Goal: Task Accomplishment & Management: Manage account settings

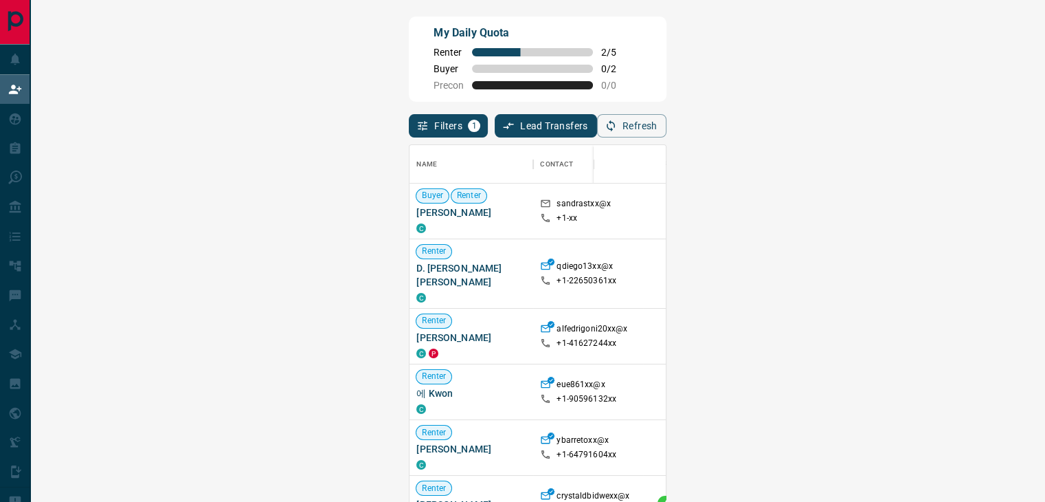
scroll to position [368, 965]
click at [940, 215] on span "Viewing Request ( 1 )" at bounding box center [978, 211] width 76 height 10
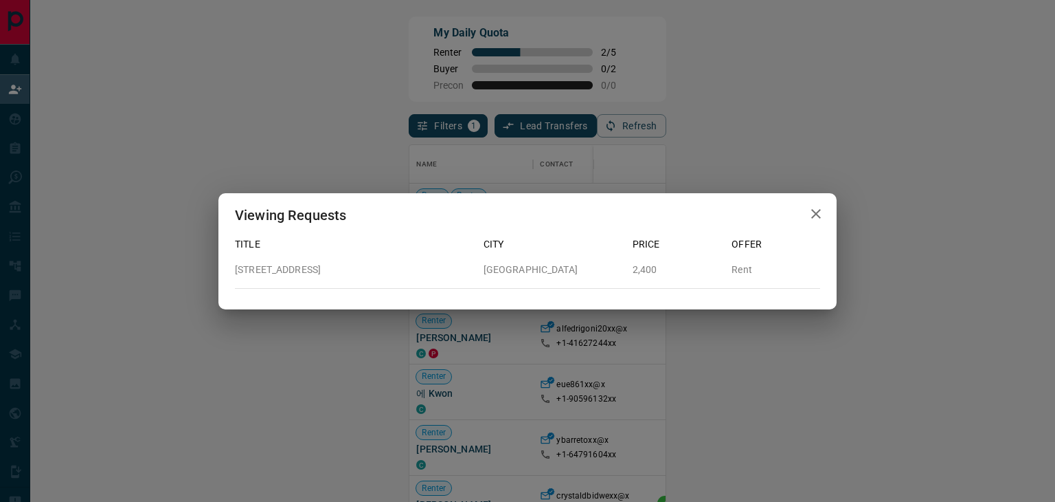
click at [814, 213] on icon "button" at bounding box center [816, 213] width 16 height 16
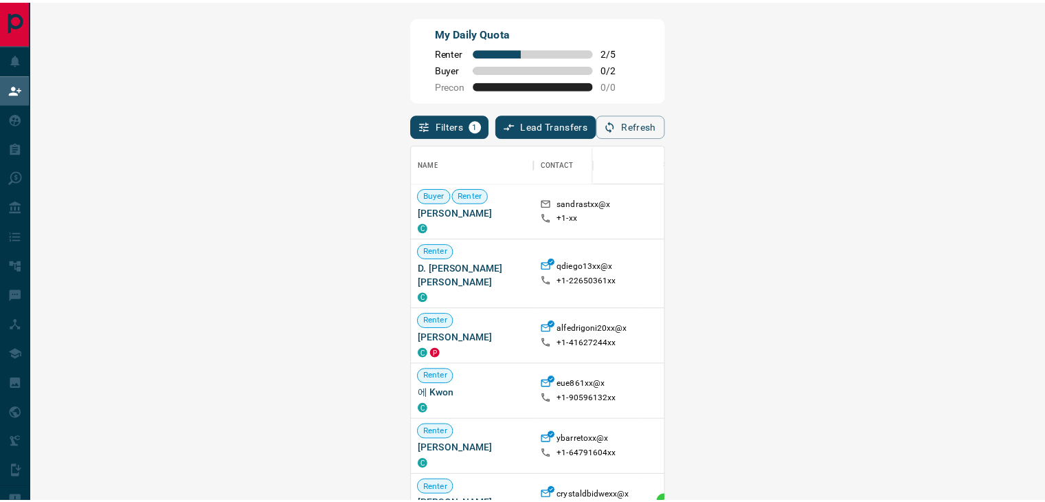
scroll to position [11, 11]
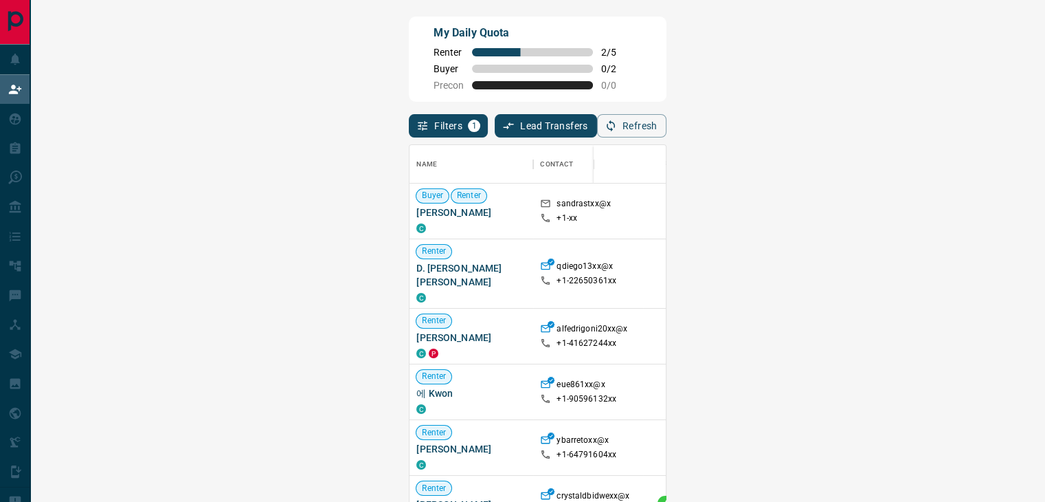
click at [940, 342] on span "Viewing Request ( 1 )" at bounding box center [978, 336] width 76 height 14
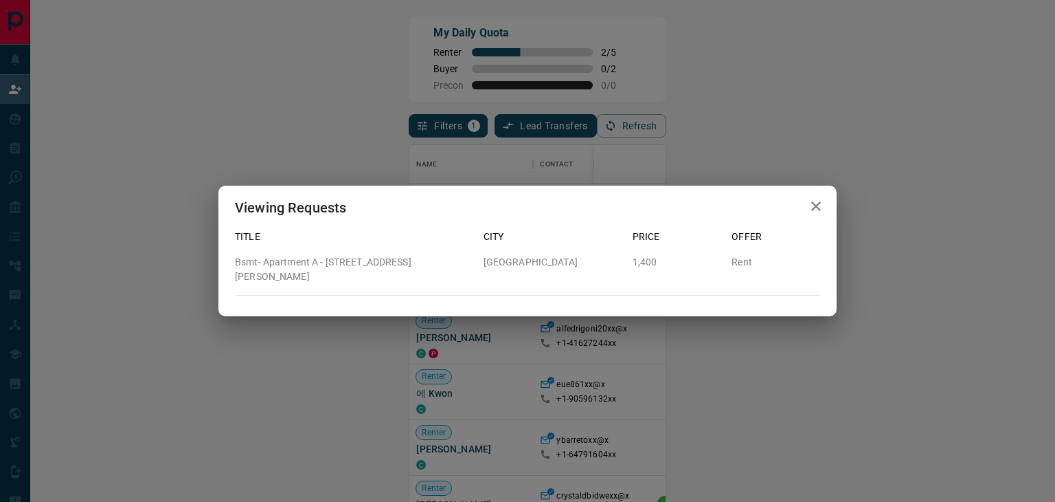
click at [814, 214] on icon "button" at bounding box center [816, 206] width 16 height 16
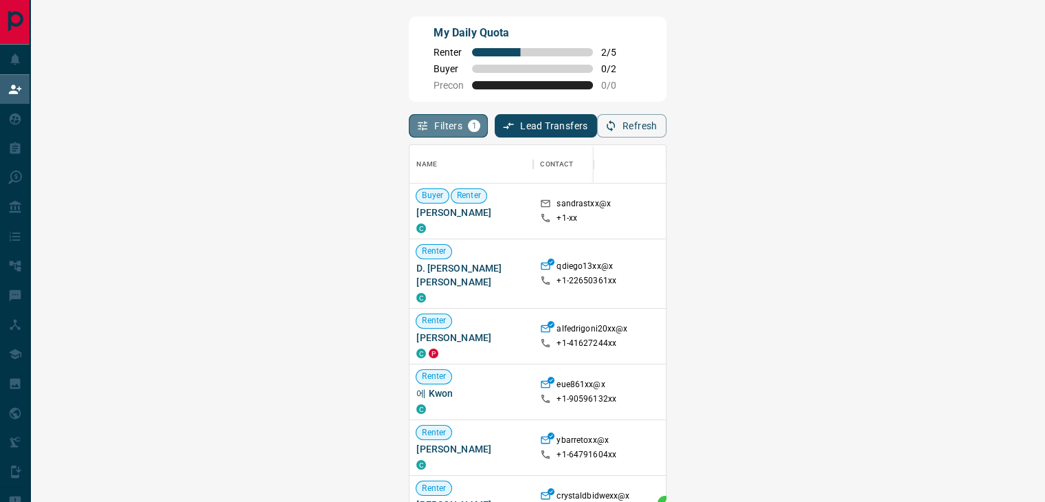
click at [409, 124] on button "Filters 1" at bounding box center [448, 125] width 79 height 23
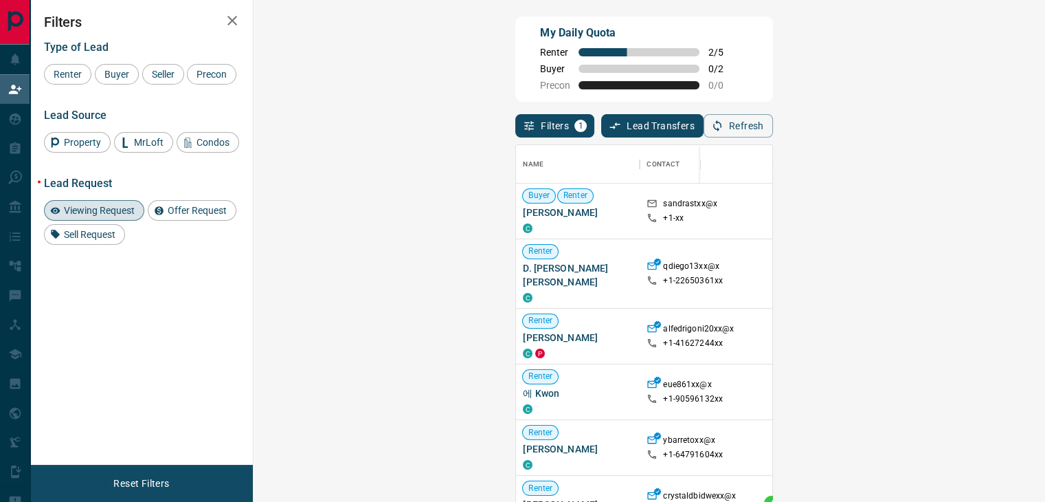
scroll to position [368, 751]
click at [190, 208] on span "Offer Request" at bounding box center [197, 210] width 69 height 11
click at [104, 205] on span "Viewing Request" at bounding box center [99, 210] width 80 height 11
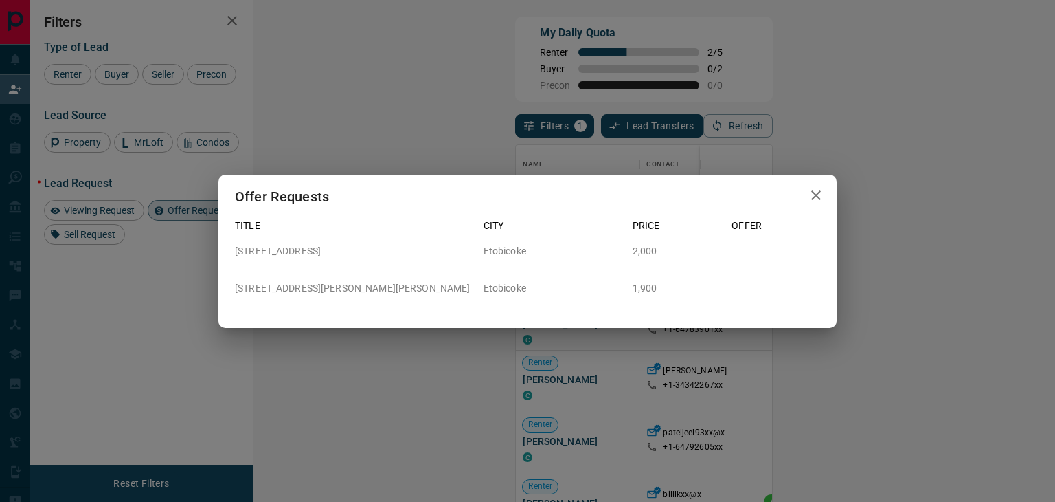
click at [812, 192] on icon "button" at bounding box center [817, 195] width 10 height 10
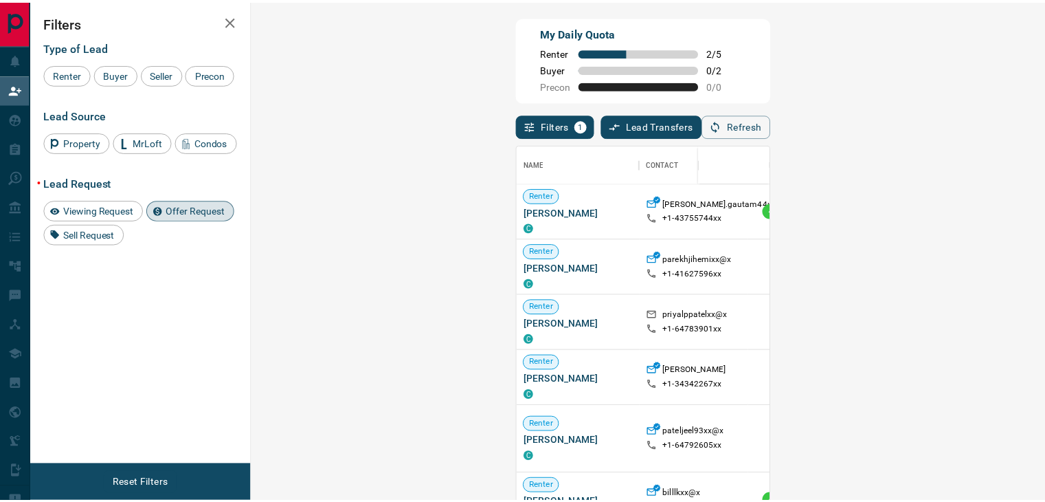
scroll to position [11, 11]
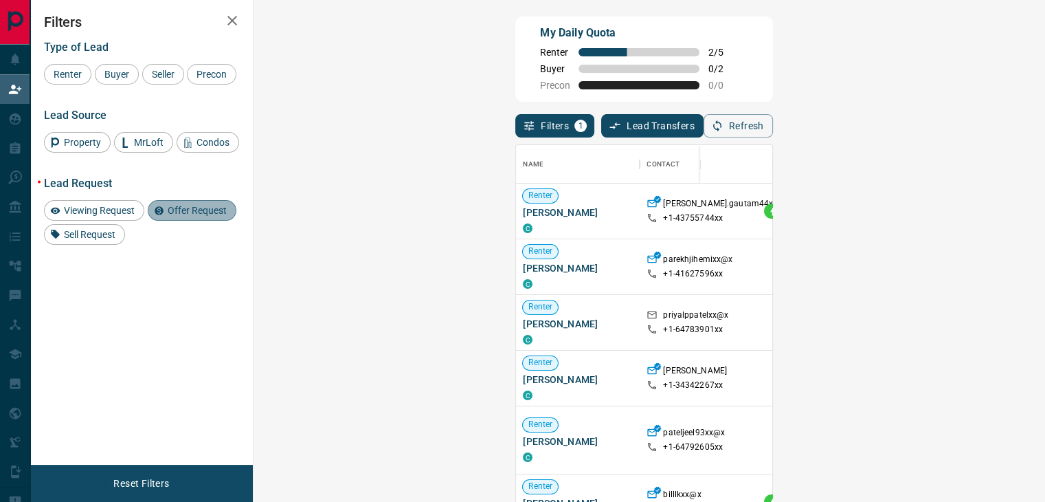
click at [157, 208] on icon at bounding box center [159, 210] width 9 height 9
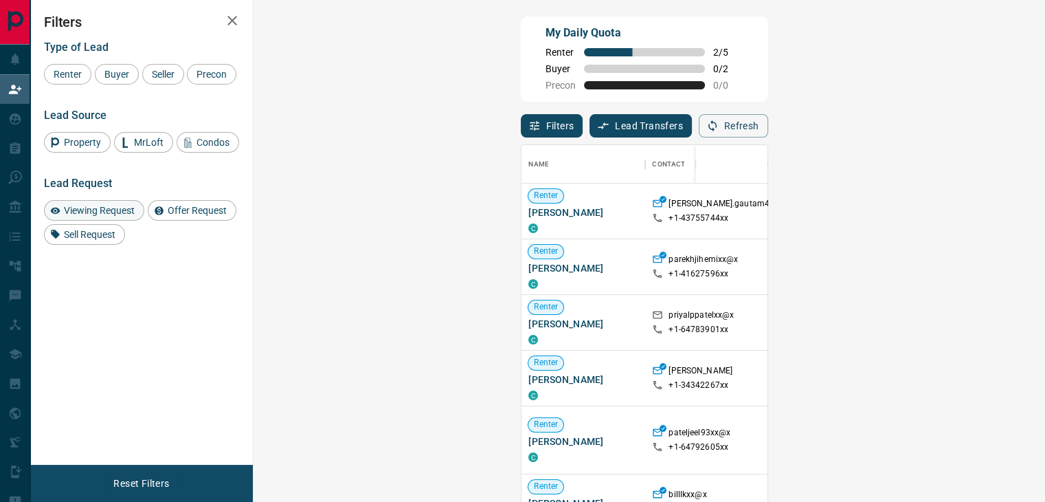
click at [85, 209] on span "Viewing Request" at bounding box center [99, 210] width 80 height 11
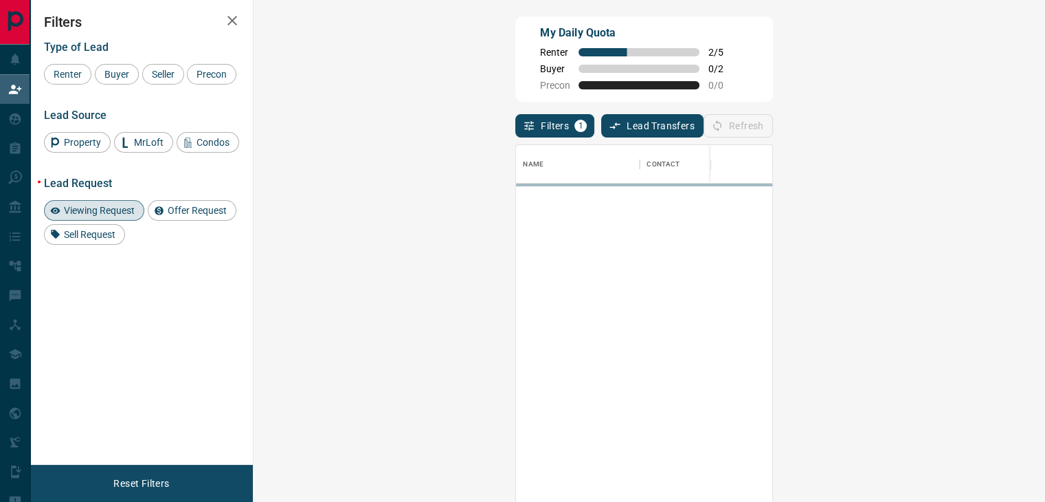
click at [124, 210] on span "Viewing Request" at bounding box center [99, 210] width 80 height 11
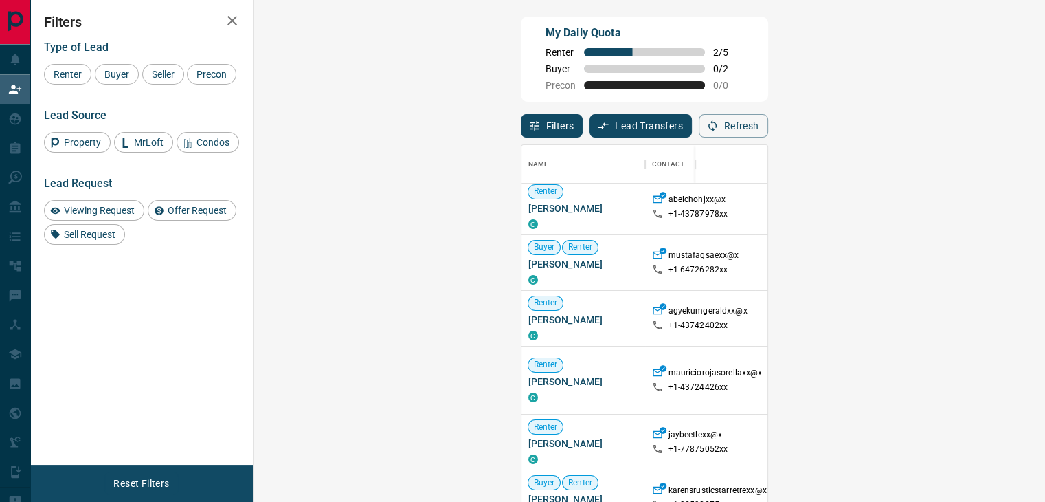
scroll to position [7491, 0]
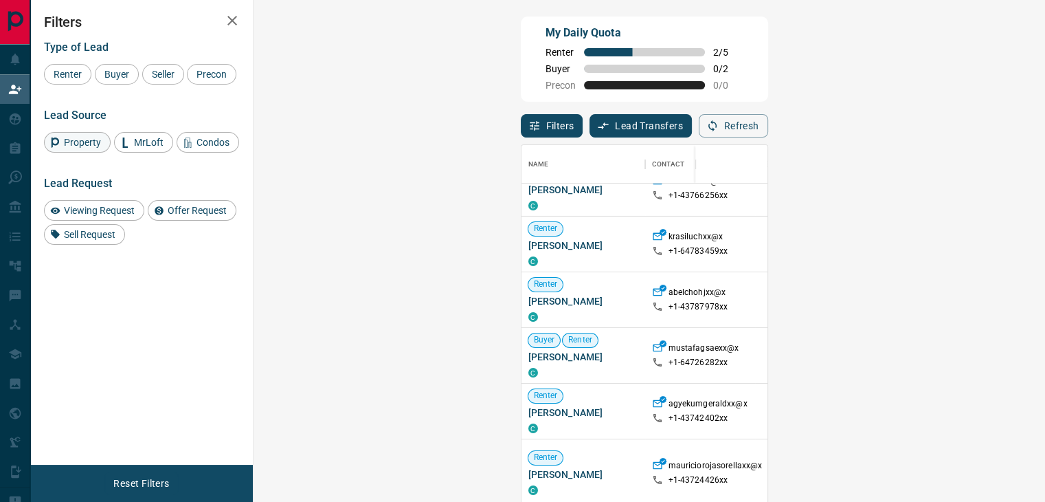
click at [77, 143] on span "Property" at bounding box center [82, 142] width 47 height 11
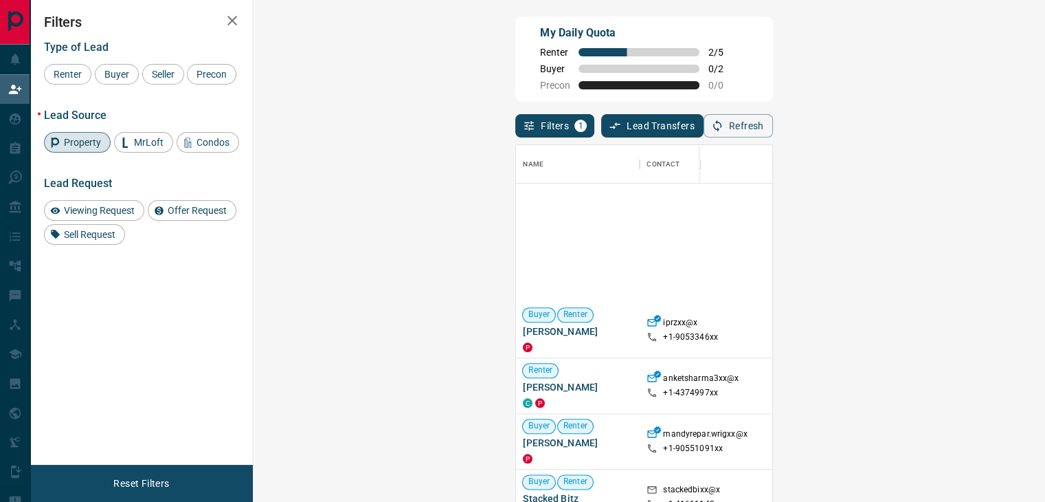
scroll to position [823, 0]
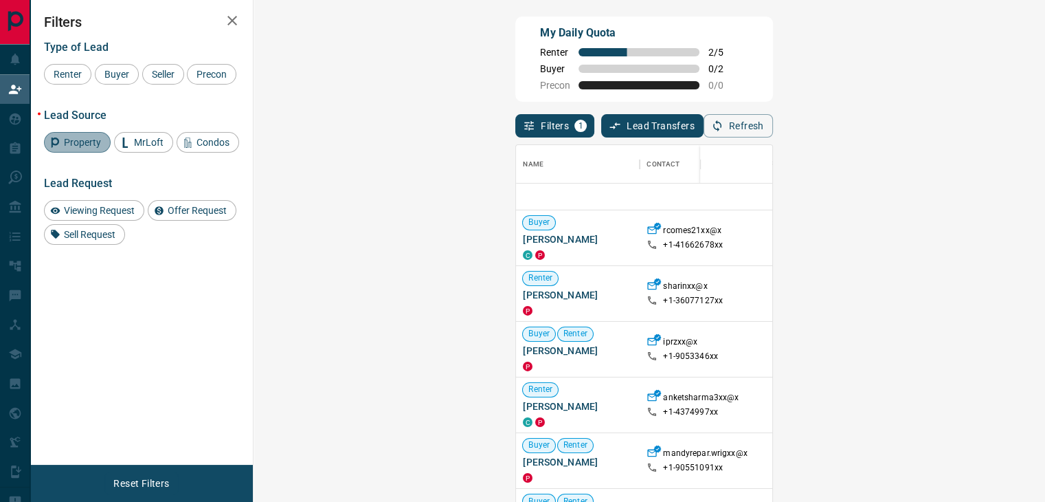
click at [94, 139] on span "Property" at bounding box center [82, 142] width 47 height 11
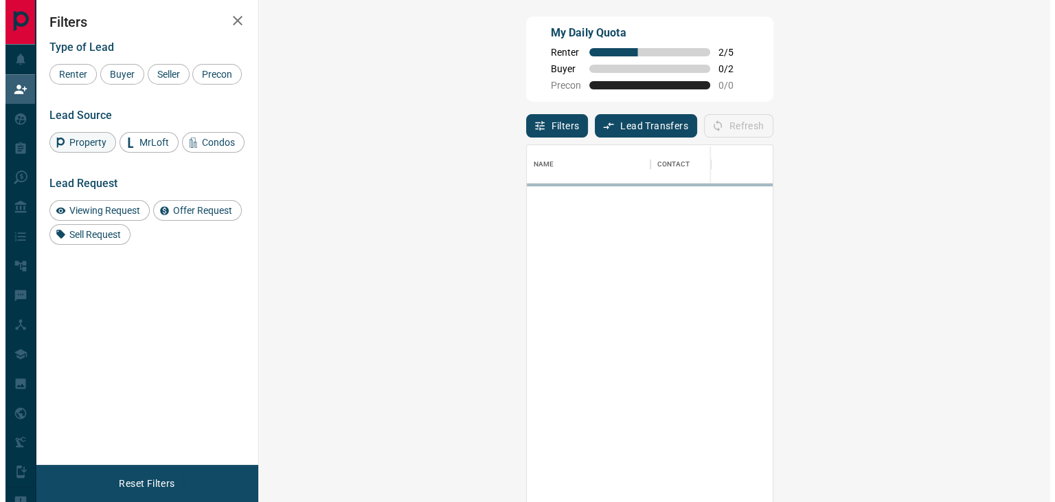
scroll to position [0, 0]
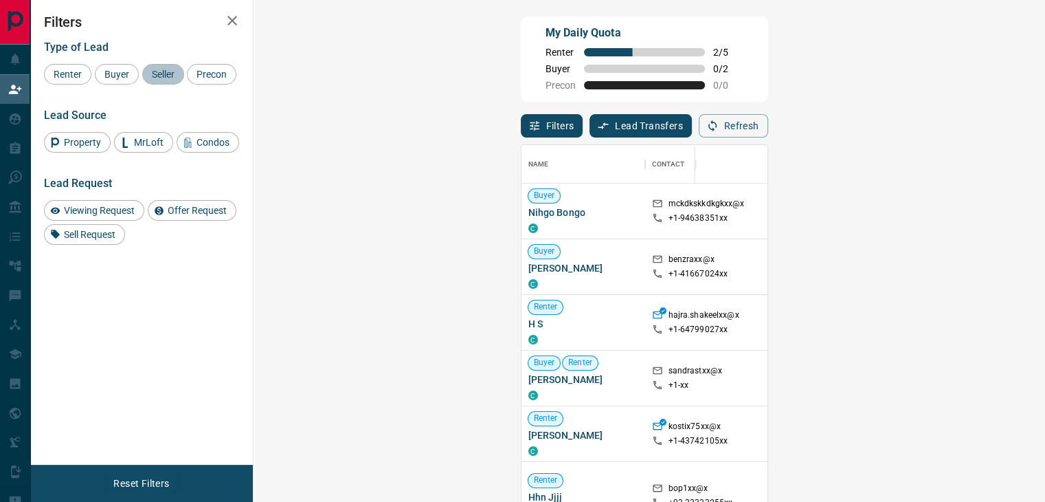
click at [166, 73] on span "Seller" at bounding box center [163, 74] width 32 height 11
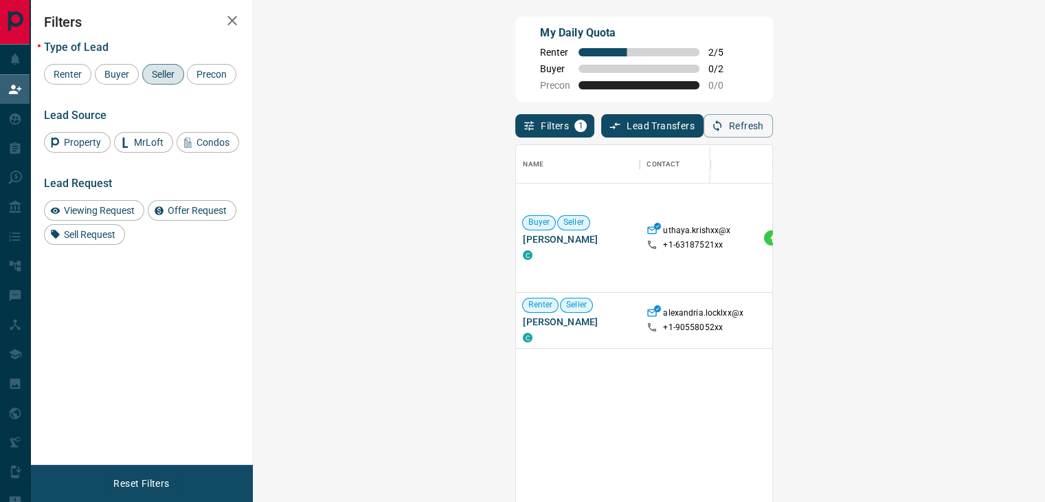
click at [167, 74] on span "Seller" at bounding box center [163, 74] width 32 height 11
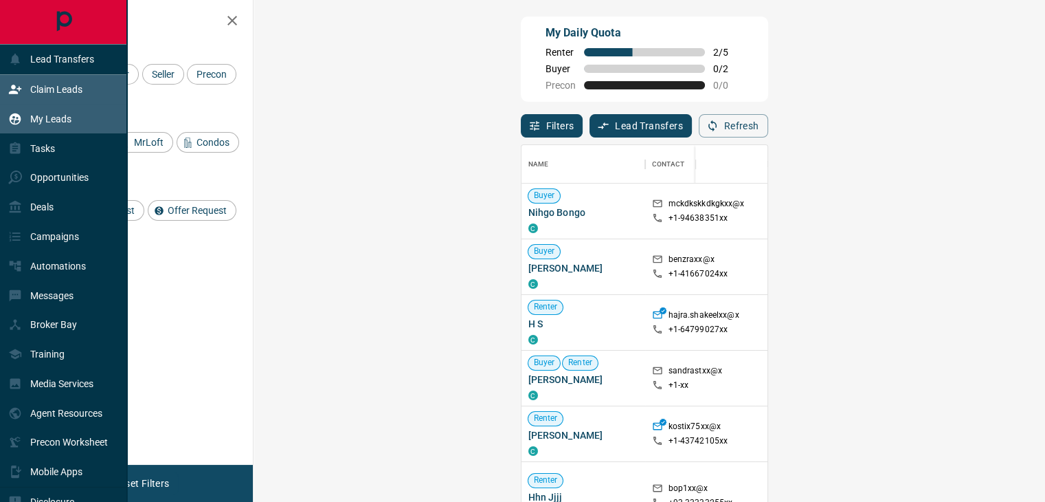
drag, startPoint x: 47, startPoint y: 113, endPoint x: 55, endPoint y: 109, distance: 8.6
click at [47, 113] on p "My Leads" at bounding box center [50, 118] width 41 height 11
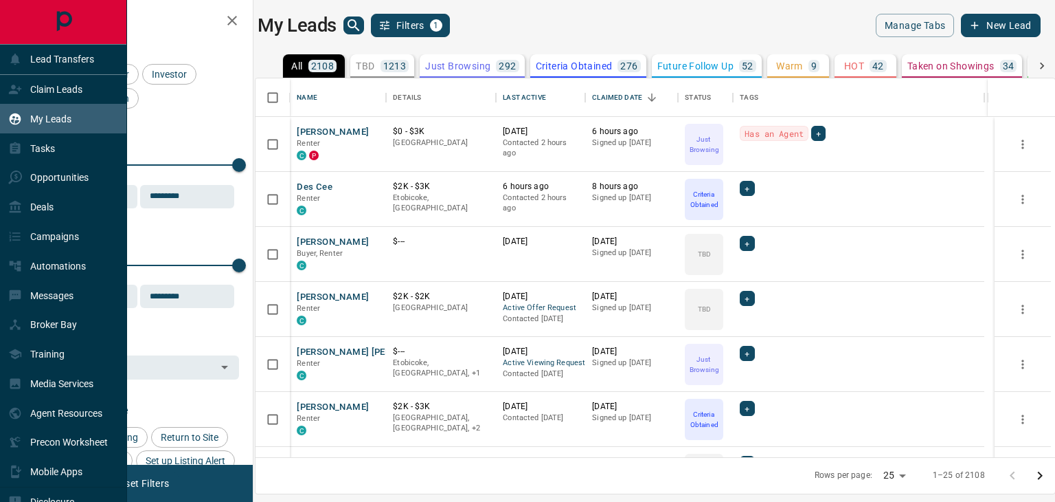
scroll to position [368, 785]
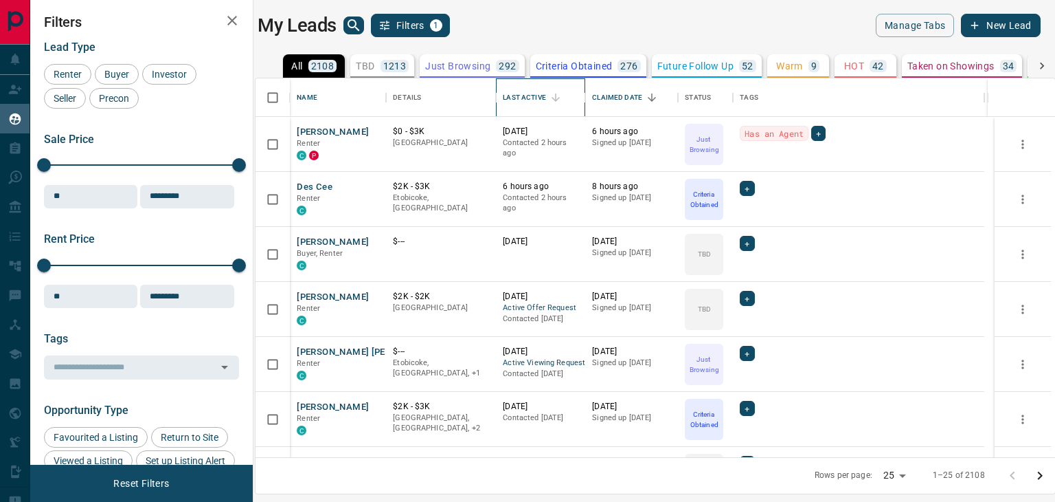
click at [544, 95] on div "Last Active" at bounding box center [524, 97] width 43 height 38
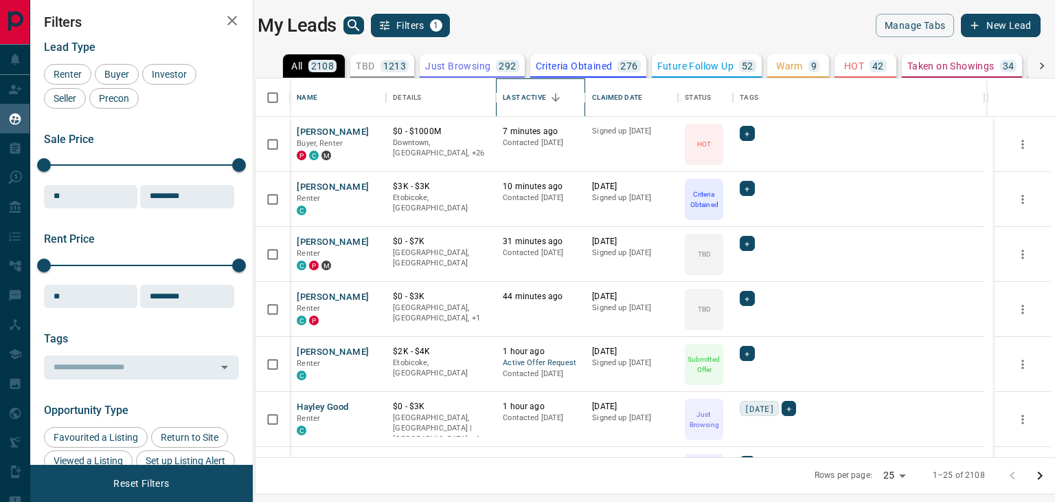
scroll to position [0, 0]
